Goal: Task Accomplishment & Management: Use online tool/utility

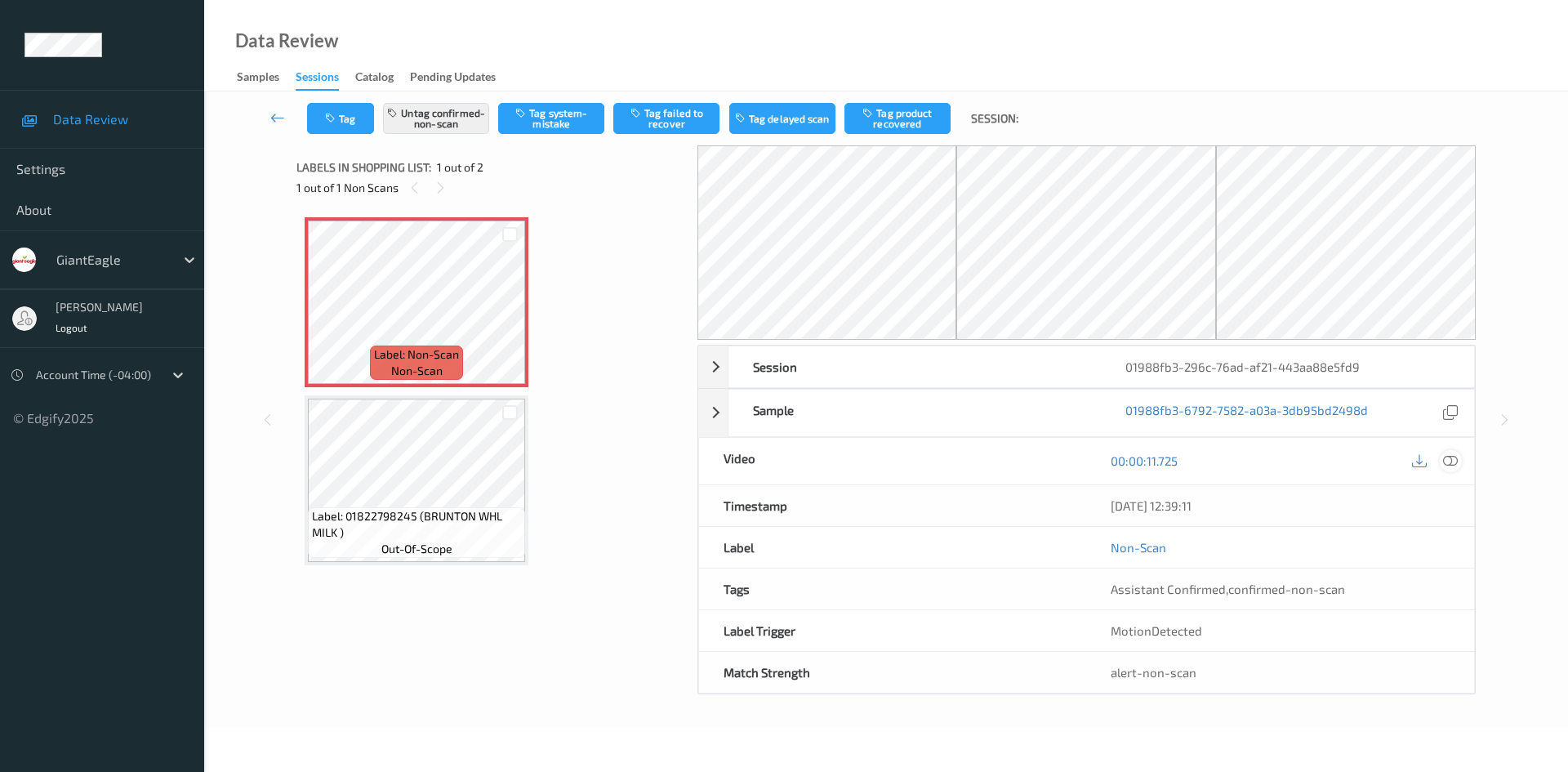
click at [1456, 460] on icon at bounding box center [1451, 461] width 15 height 15
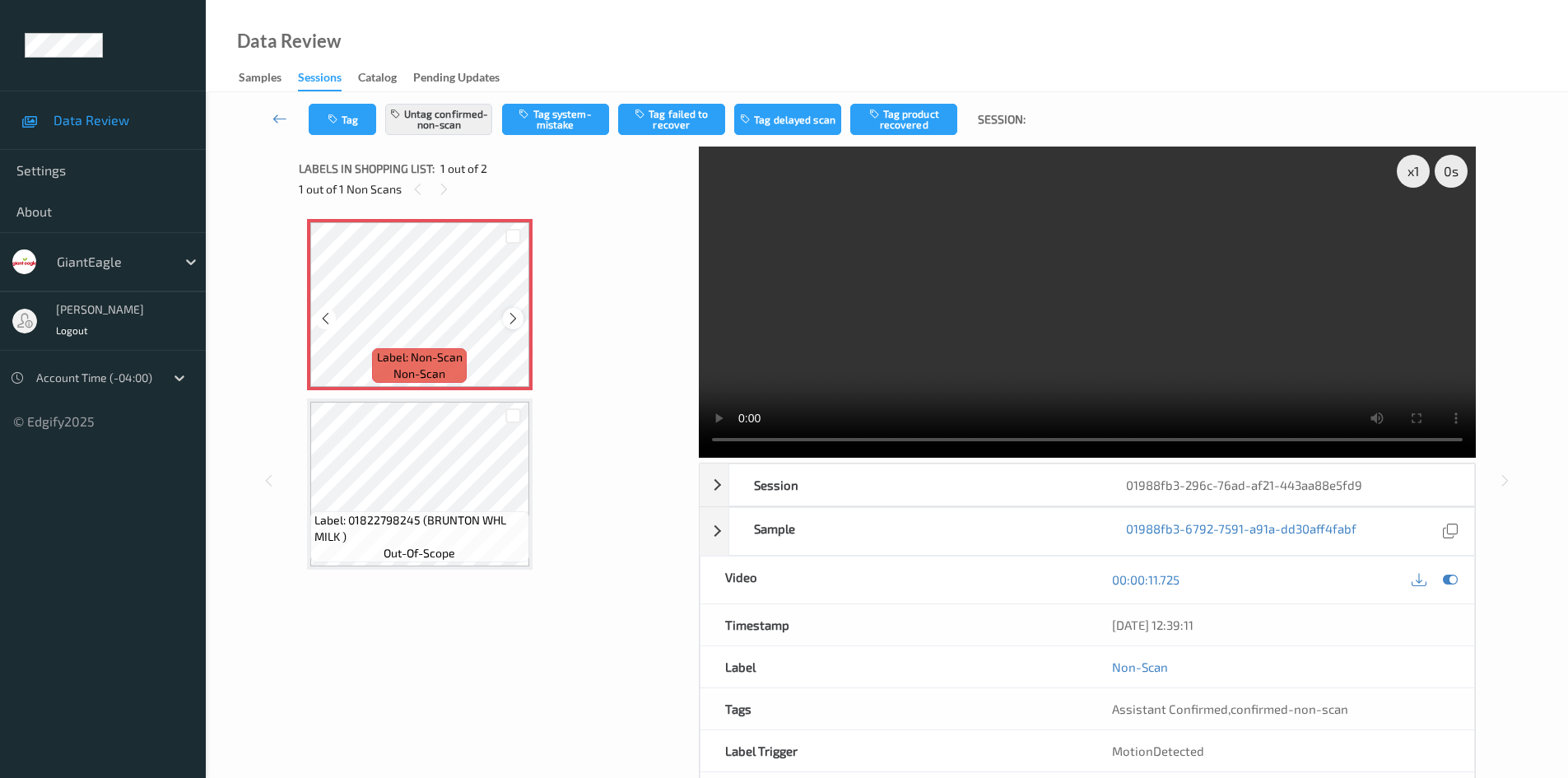
click at [521, 321] on div at bounding box center [513, 318] width 21 height 21
click at [514, 319] on icon at bounding box center [513, 318] width 14 height 15
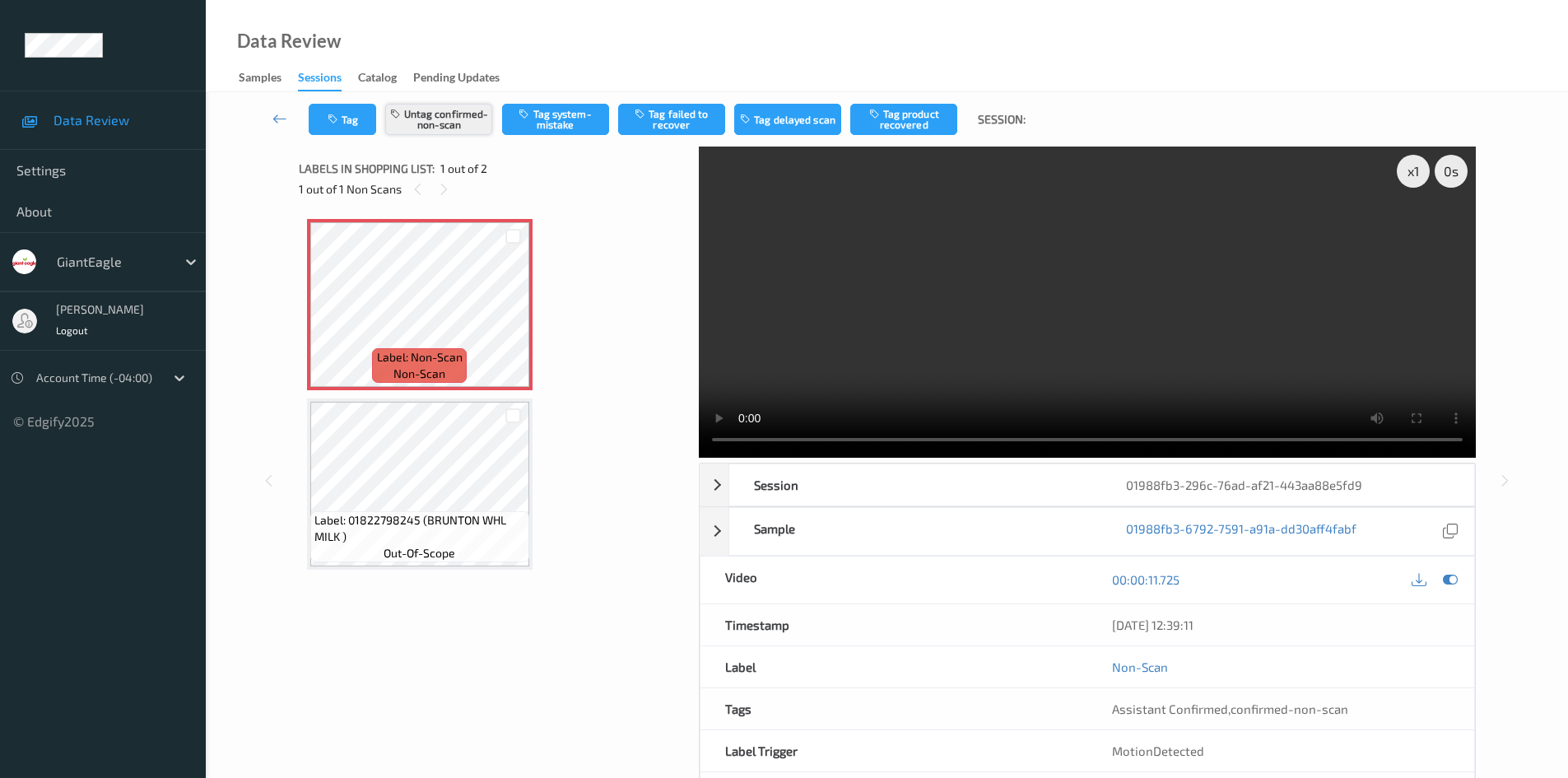
click at [463, 113] on button "Untag confirmed-non-scan" at bounding box center [438, 119] width 107 height 31
click at [545, 128] on button "Tag system-mistake" at bounding box center [555, 119] width 107 height 31
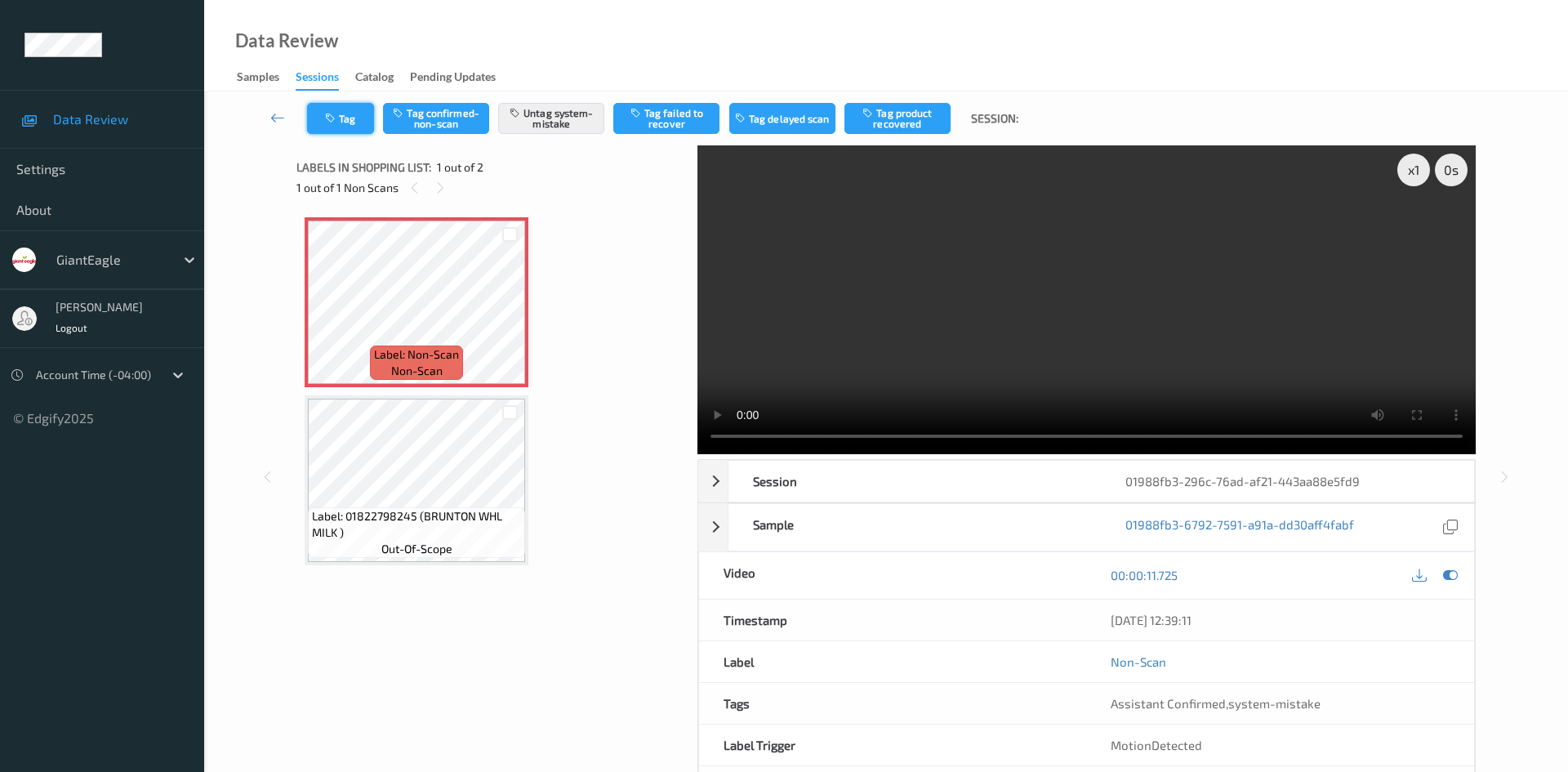
click at [361, 116] on button "Tag" at bounding box center [340, 118] width 67 height 31
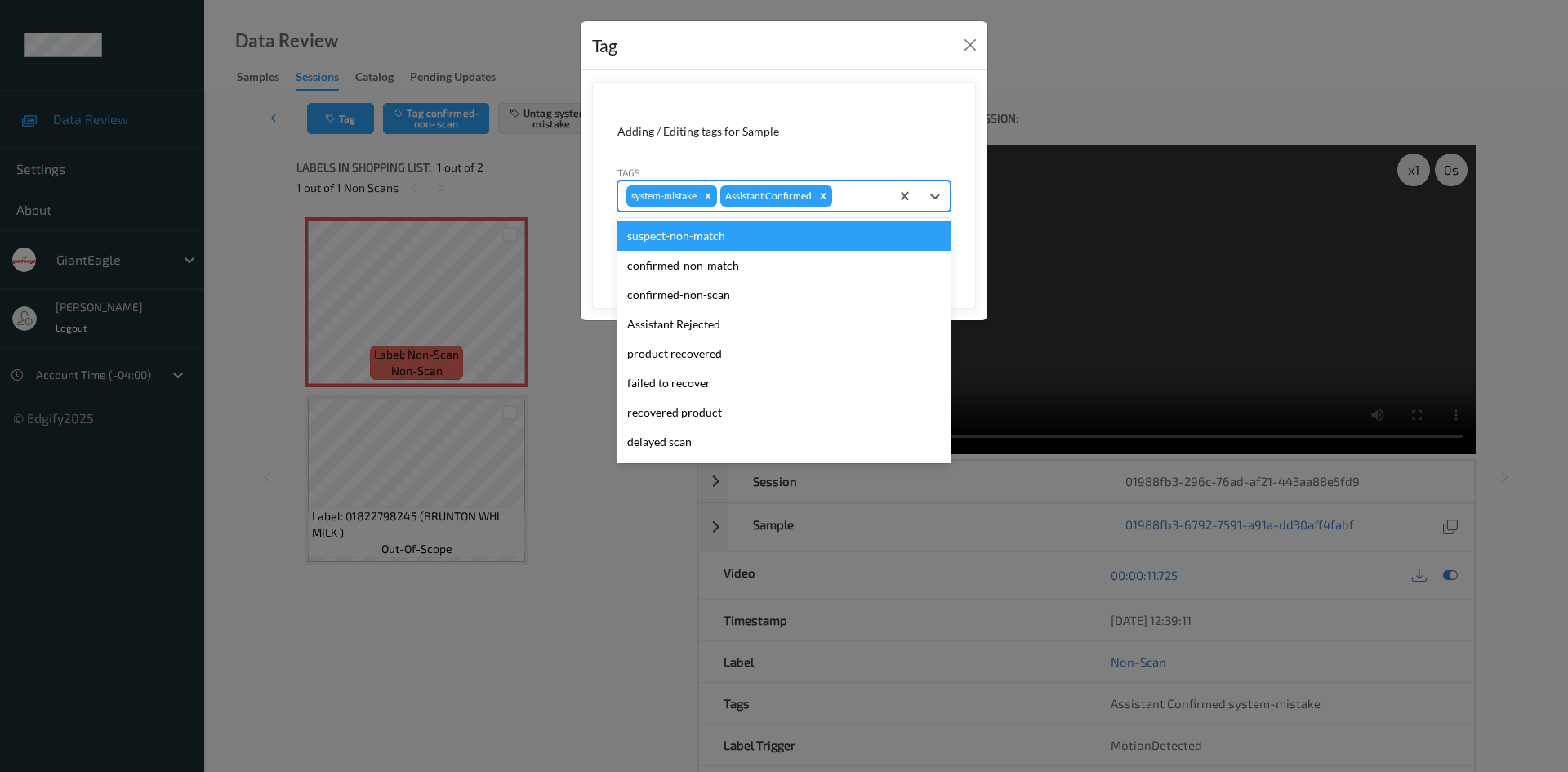
click at [846, 189] on div at bounding box center [858, 196] width 46 height 20
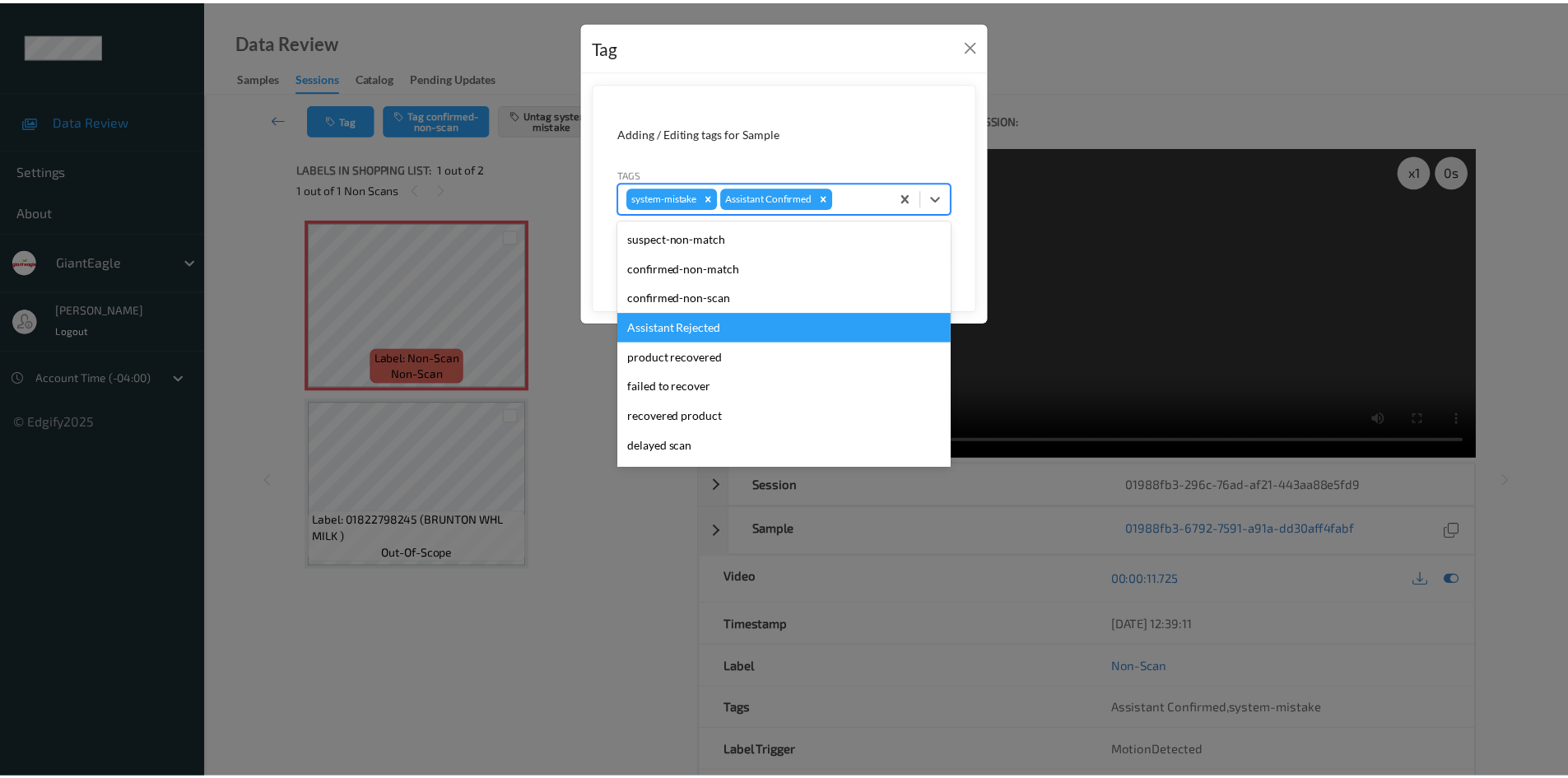
scroll to position [144, 0]
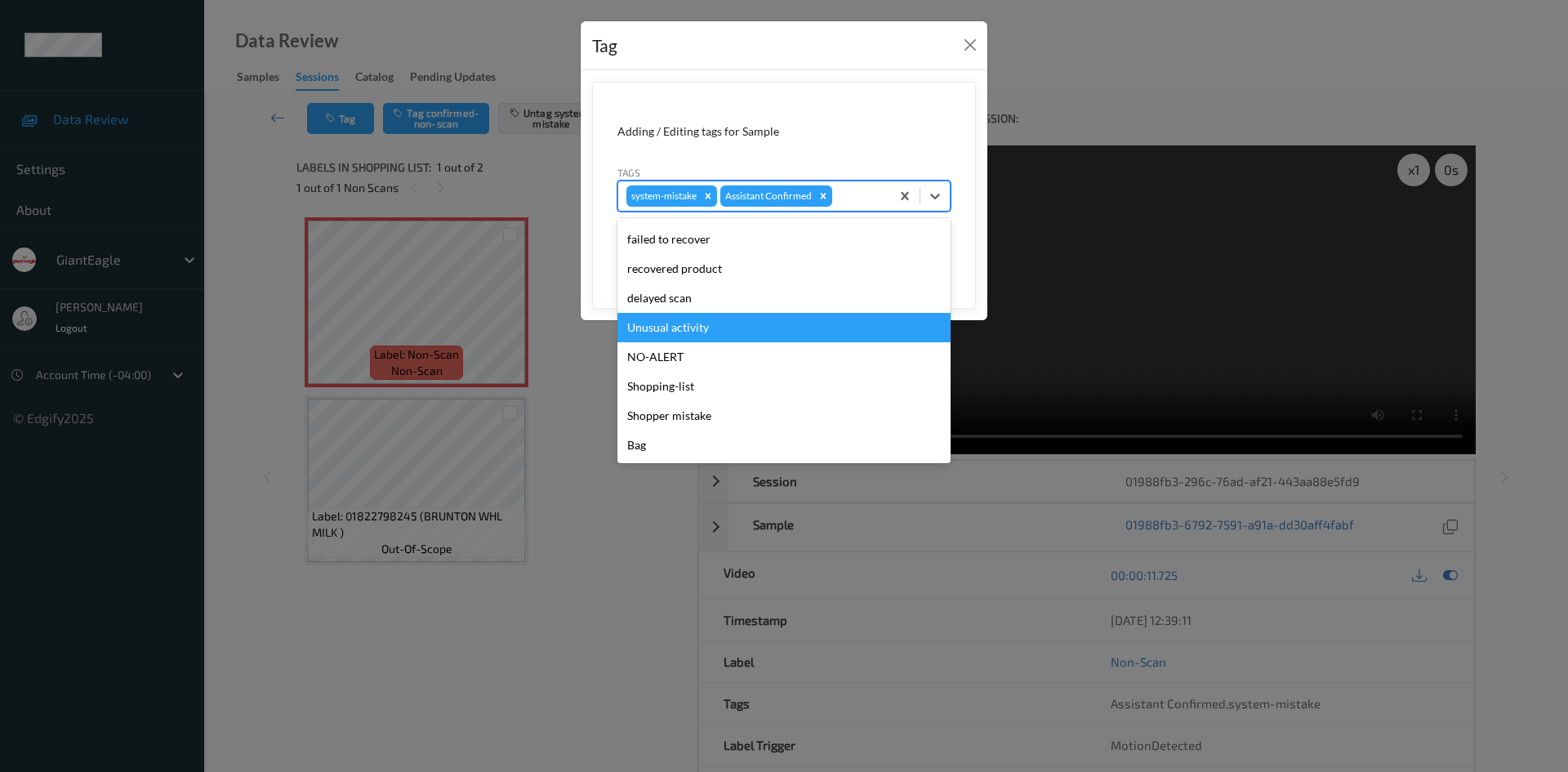
click at [783, 326] on div "Unusual activity" at bounding box center [784, 327] width 333 height 29
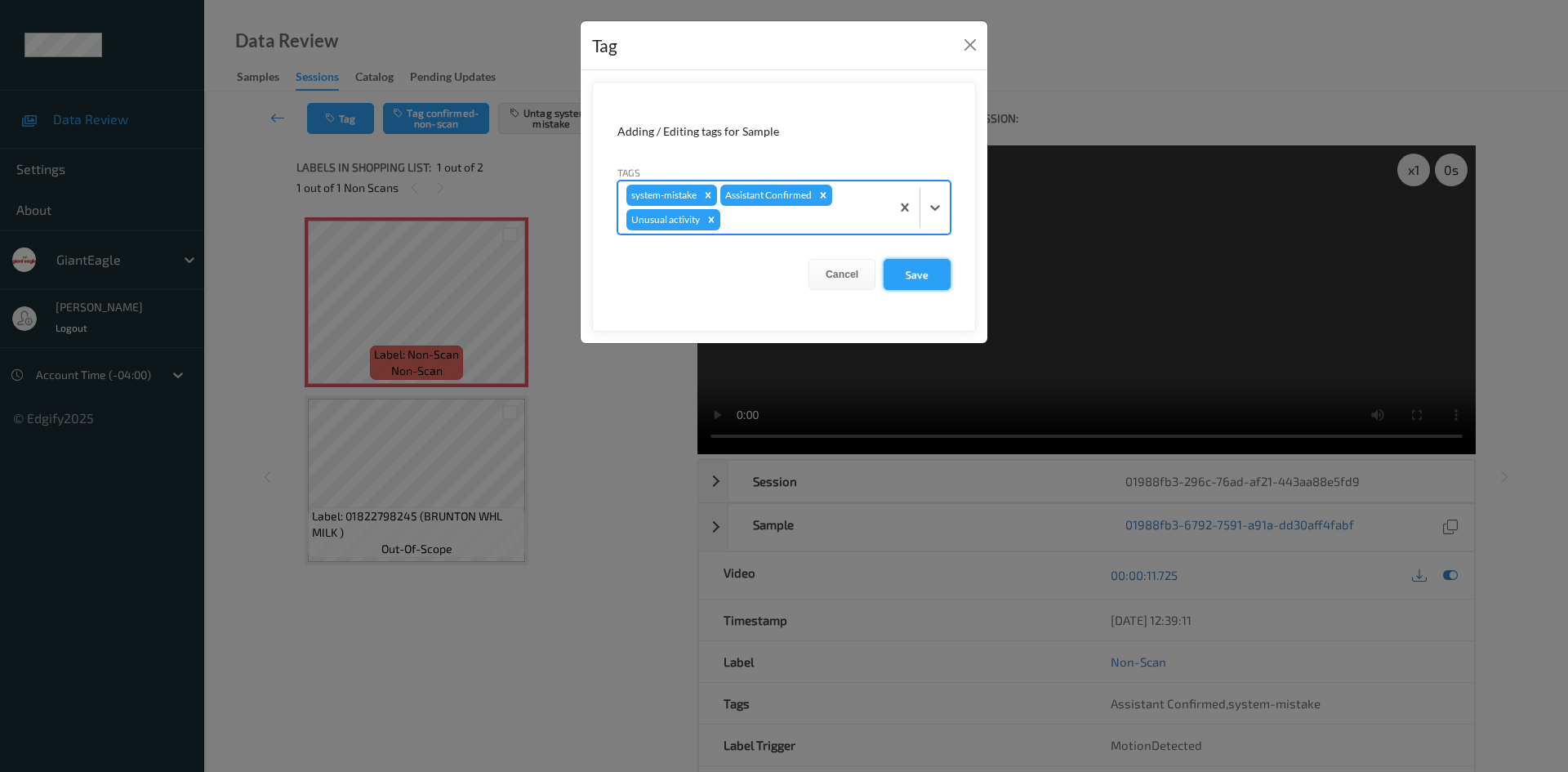
click at [908, 277] on button "Save" at bounding box center [916, 274] width 67 height 31
